Goal: Task Accomplishment & Management: Use online tool/utility

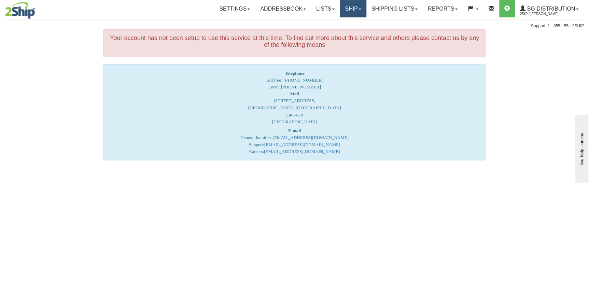
click at [344, 8] on link "Ship" at bounding box center [353, 8] width 26 height 17
click at [334, 24] on span "Ship Screen" at bounding box center [332, 23] width 26 height 5
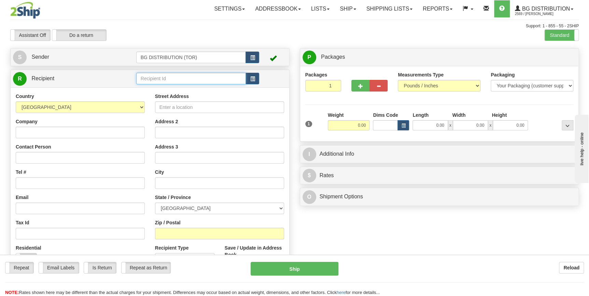
click at [211, 73] on input "text" at bounding box center [191, 79] width 110 height 12
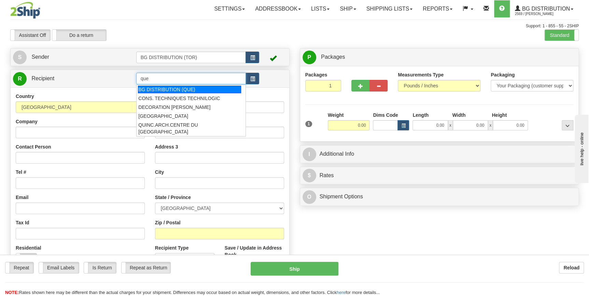
click at [207, 88] on div "BG DISTRIBUTION (QUE)" at bounding box center [189, 90] width 103 height 8
type input "BG DISTRIBUTION (QUE)"
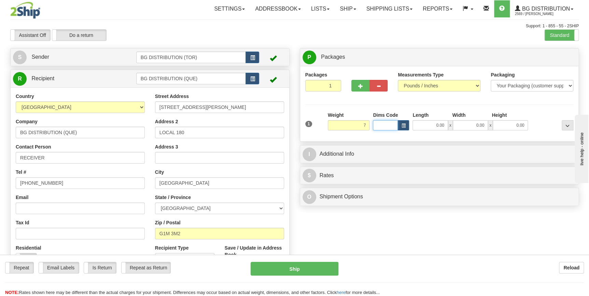
type input "7.00"
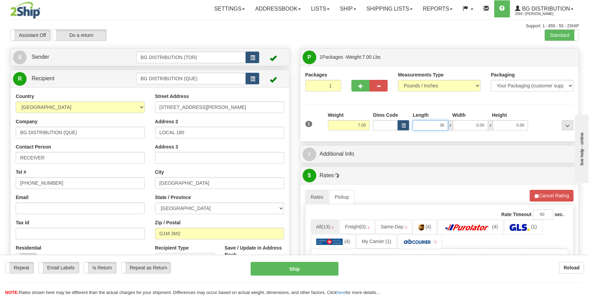
type input "36.00"
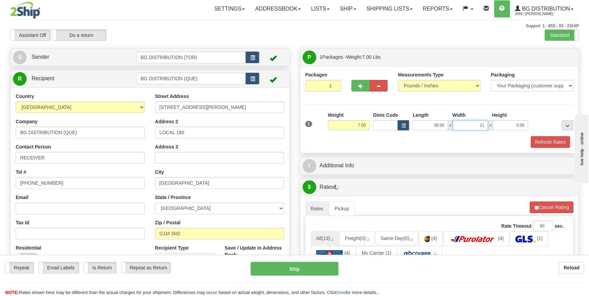
type input "11.00"
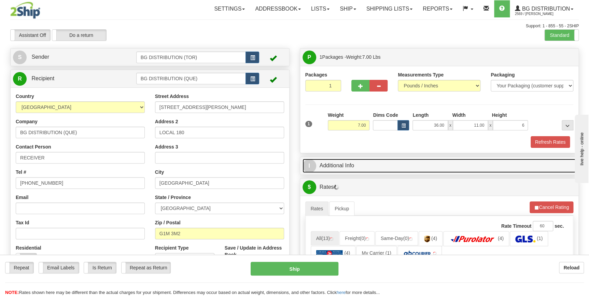
type input "6.00"
click at [446, 165] on link "I Additional Info" at bounding box center [439, 166] width 274 height 14
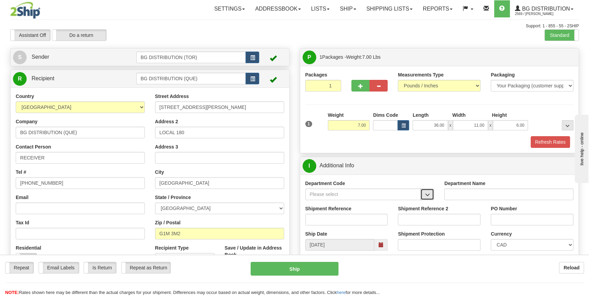
click at [428, 191] on button "button" at bounding box center [427, 194] width 14 height 12
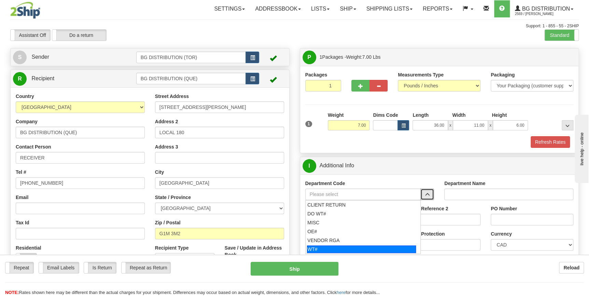
click at [364, 250] on div "WT#" at bounding box center [361, 249] width 109 height 8
type input "WT#"
type input "WAREHOUSE TRANSFERS"
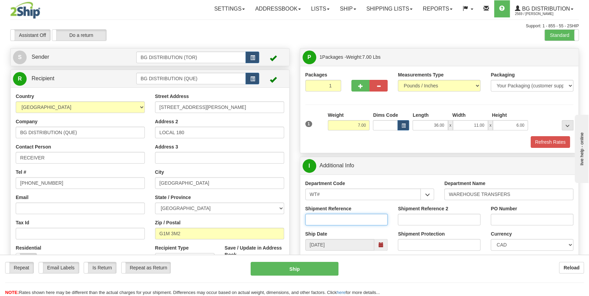
click at [347, 221] on input "Shipment Reference" at bounding box center [346, 220] width 83 height 12
type input "157927-00"
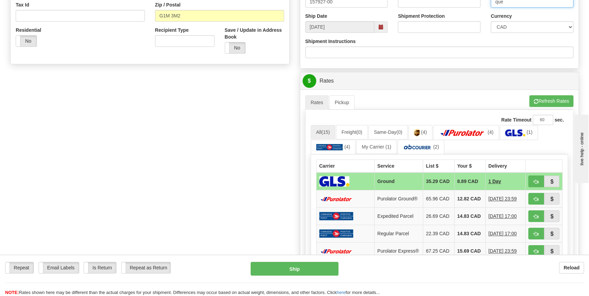
scroll to position [248, 0]
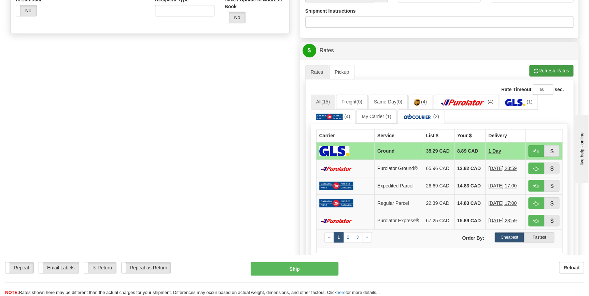
type input "que"
click at [547, 70] on button "Refresh Rates" at bounding box center [551, 71] width 44 height 12
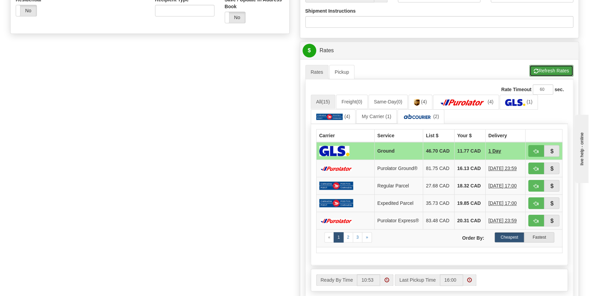
click at [543, 69] on button "Refresh Rates" at bounding box center [551, 71] width 44 height 12
click at [530, 150] on button "button" at bounding box center [536, 151] width 16 height 12
type input "1"
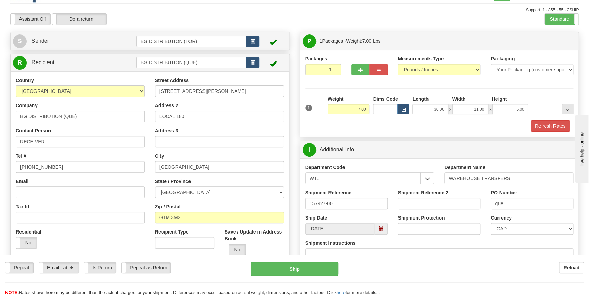
scroll to position [5, 0]
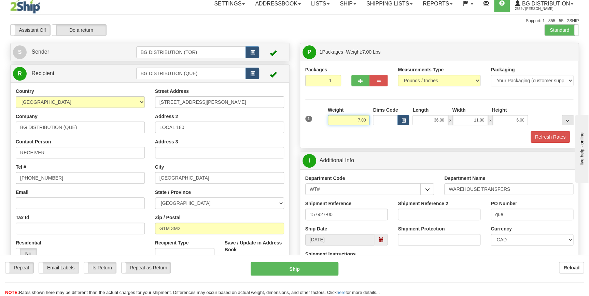
drag, startPoint x: 354, startPoint y: 119, endPoint x: 365, endPoint y: 119, distance: 10.9
click at [365, 119] on input "7.00" at bounding box center [349, 120] width 42 height 10
type input "14.00"
click at [560, 137] on button "Refresh Rates" at bounding box center [549, 137] width 39 height 12
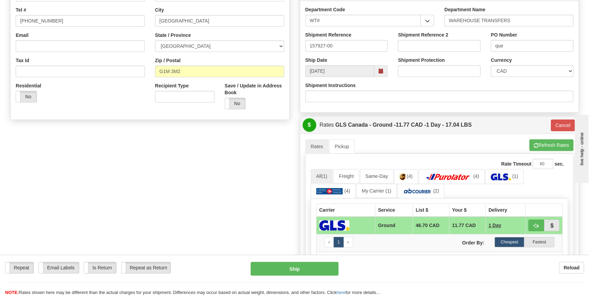
scroll to position [191, 0]
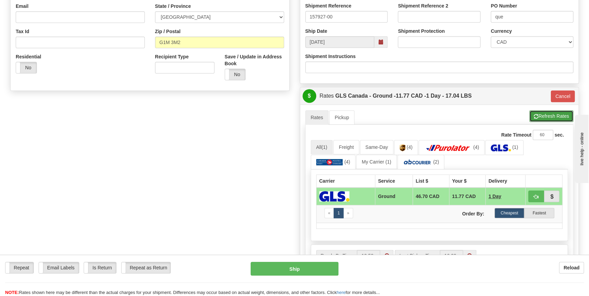
click at [553, 114] on button "Refresh Rates" at bounding box center [551, 116] width 44 height 12
type input "1"
click at [538, 196] on button "button" at bounding box center [536, 196] width 16 height 12
click at [300, 267] on button "Ship" at bounding box center [294, 269] width 88 height 14
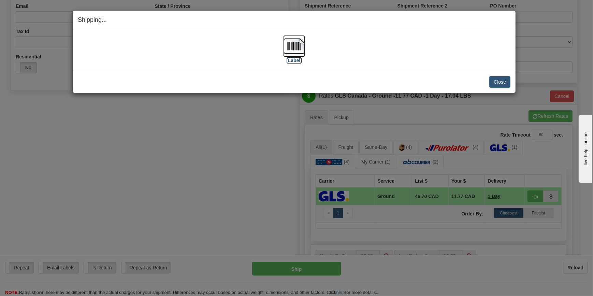
click at [298, 60] on label "[Label]" at bounding box center [294, 60] width 16 height 7
